Goal: Find specific page/section: Find specific page/section

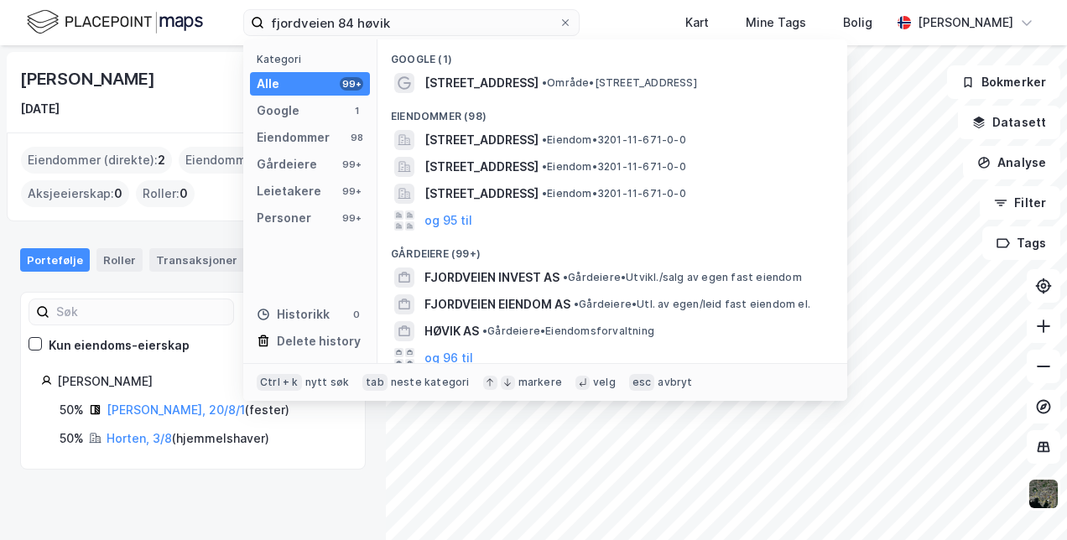
drag, startPoint x: 419, startPoint y: 25, endPoint x: 108, endPoint y: 74, distance: 314.2
click at [108, 74] on div "fjordveien 84 høvik Kategori Alle 99+ Google 1 Eiendommer 98 Gårdeiere 99+ Leie…" at bounding box center [533, 270] width 1067 height 540
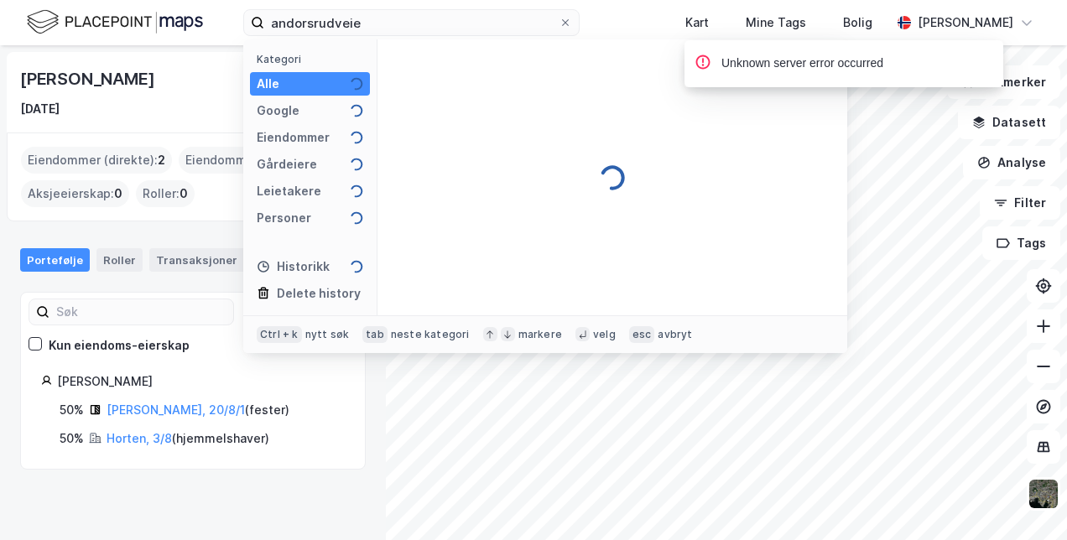
type input "andorsrudveien"
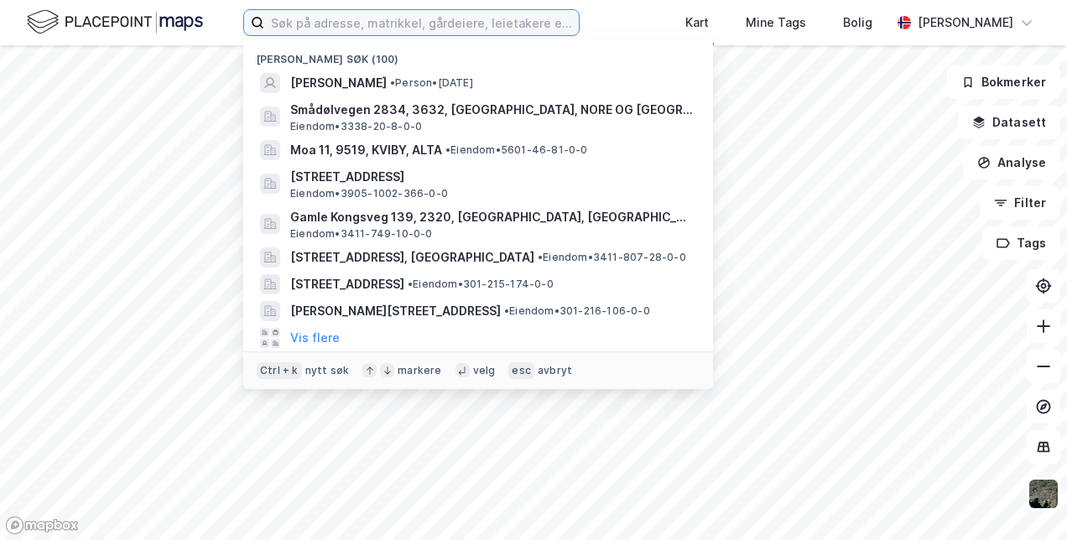
click at [330, 35] on label at bounding box center [411, 22] width 336 height 27
click at [330, 35] on input at bounding box center [421, 22] width 315 height 25
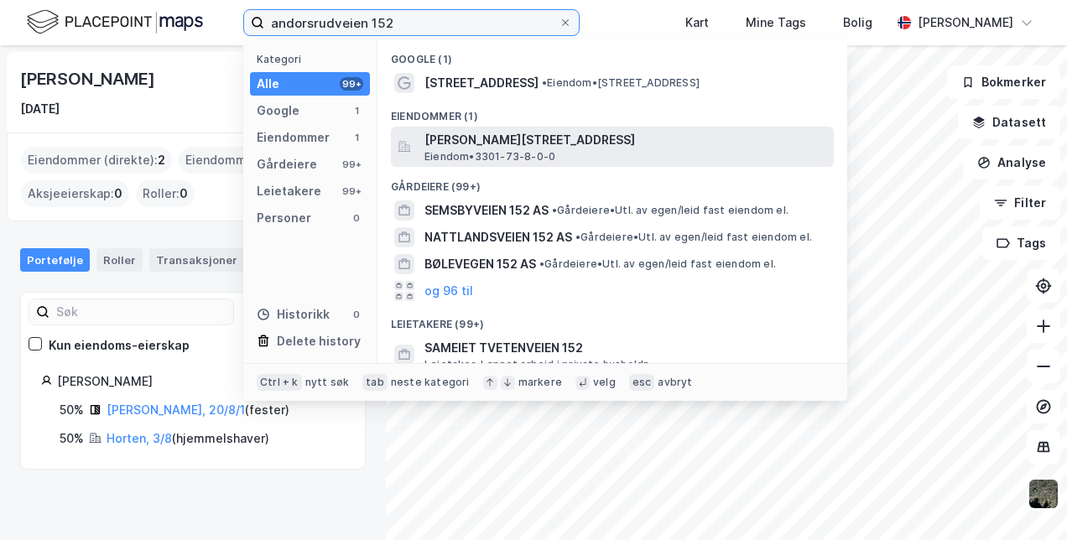
type input "andorsrudveien 152"
click at [524, 138] on span "Andorsrudveien 152, 3039, DRAMMEN, DRAMMEN" at bounding box center [626, 140] width 403 height 20
